Goal: Task Accomplishment & Management: Manage account settings

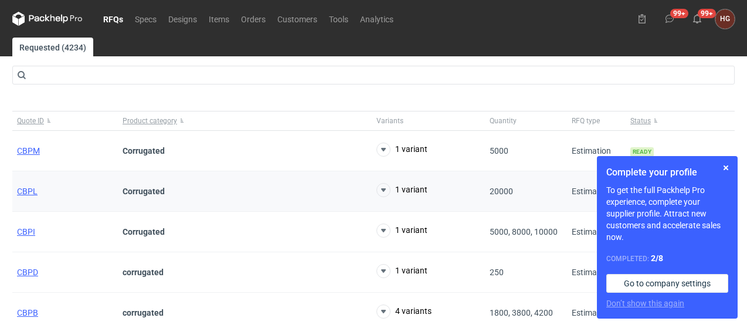
scroll to position [527, 0]
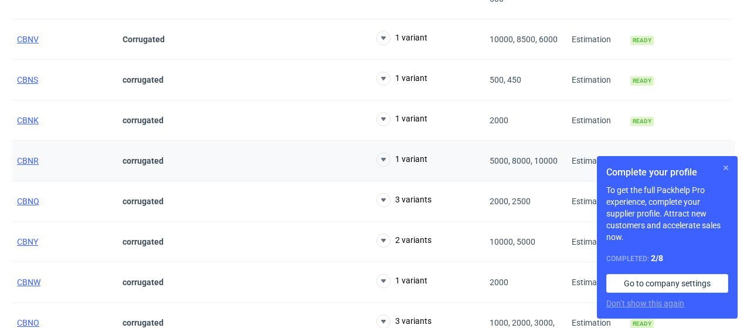
drag, startPoint x: 727, startPoint y: 170, endPoint x: 634, endPoint y: 149, distance: 95.0
click at [727, 170] on button "button" at bounding box center [725, 168] width 14 height 14
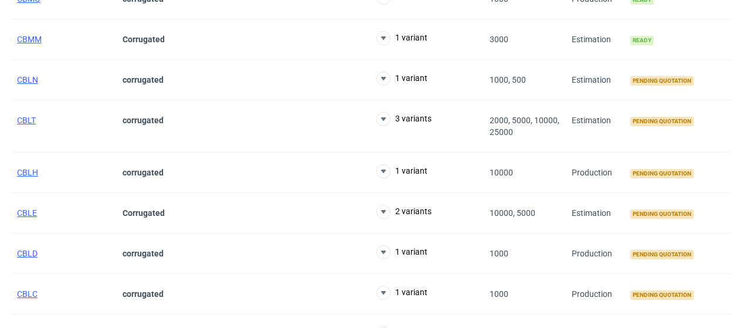
scroll to position [1289, 0]
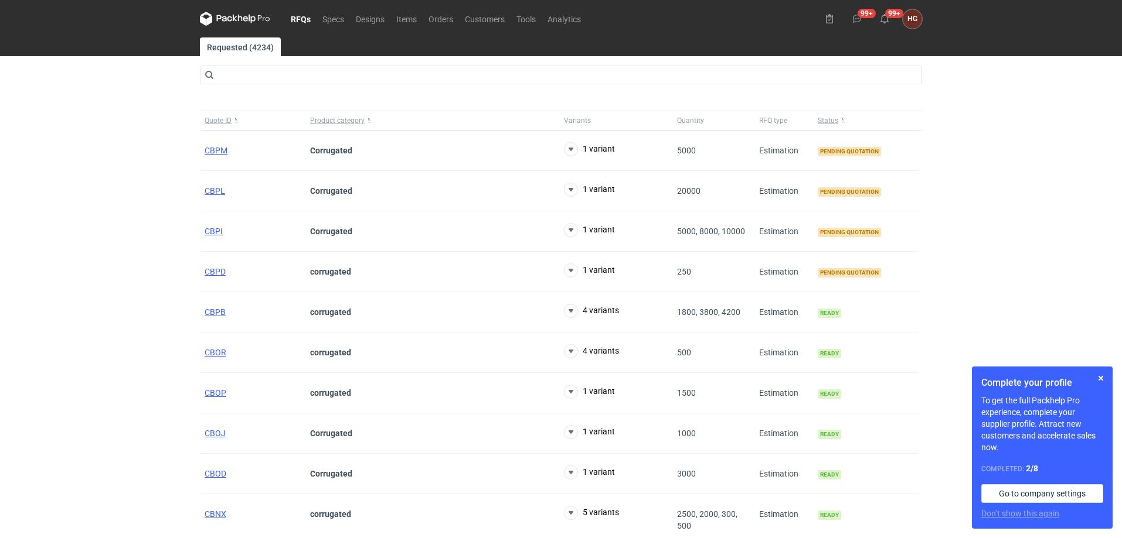
scroll to position [1289, 0]
